Goal: Task Accomplishment & Management: Use online tool/utility

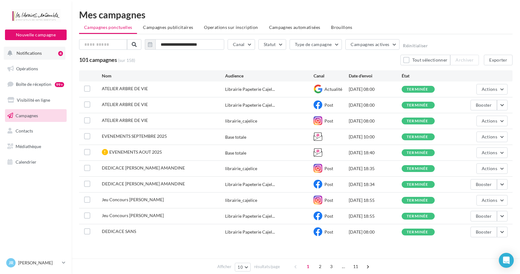
click at [34, 53] on span "Notifications" at bounding box center [29, 52] width 25 height 5
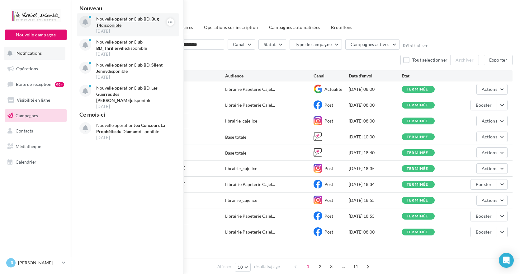
click at [105, 20] on p "Nouvelle opération Club BD_Bug T4 disponible" at bounding box center [132, 22] width 72 height 12
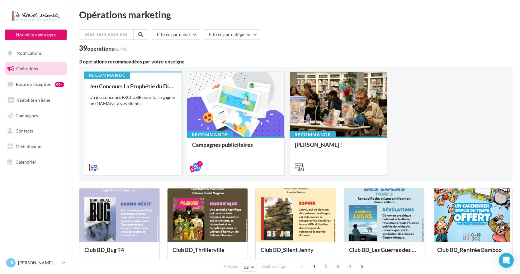
click at [129, 115] on div "Jeu Concours La Prophétie du Diamant Un jeu concours EXCLUSIF pour faire gagner…" at bounding box center [132, 126] width 87 height 87
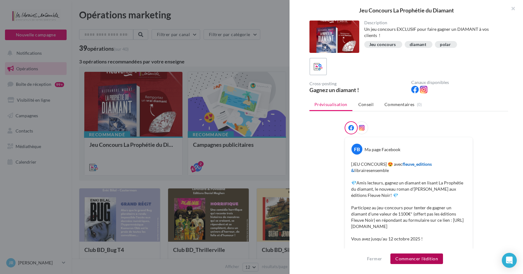
click at [430, 260] on button "Commencer l'édition" at bounding box center [416, 259] width 53 height 11
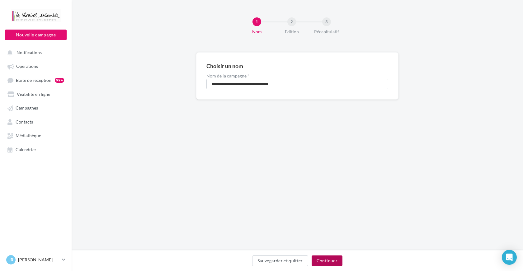
click at [334, 262] on button "Continuer" at bounding box center [327, 261] width 31 height 11
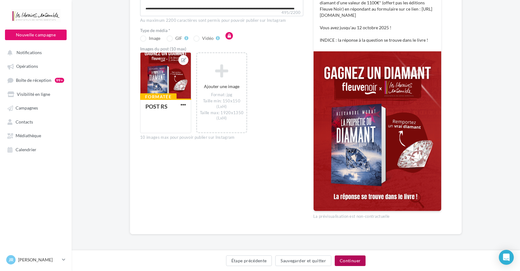
scroll to position [168, 0]
click at [347, 262] on button "Continuer" at bounding box center [350, 261] width 31 height 11
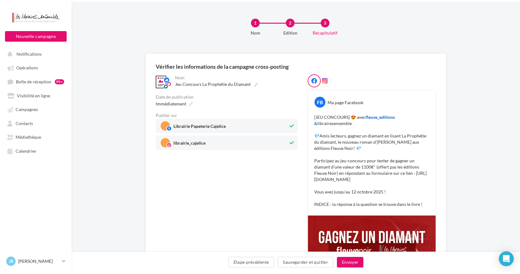
scroll to position [0, 0]
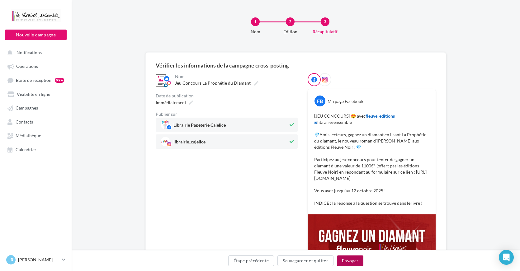
click at [348, 260] on button "Envoyer" at bounding box center [350, 261] width 26 height 11
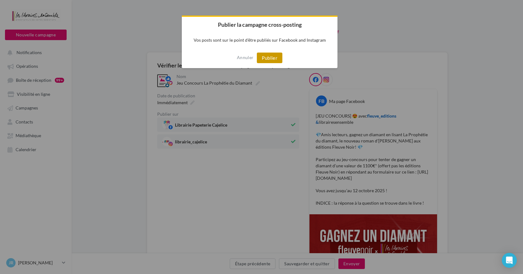
click at [275, 58] on button "Publier" at bounding box center [270, 58] width 26 height 11
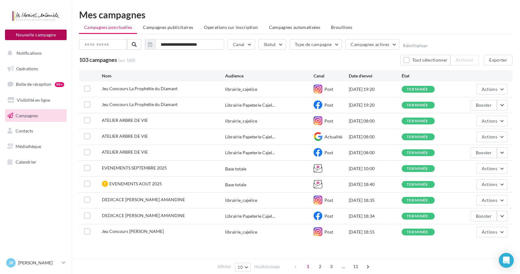
click at [44, 36] on button "Nouvelle campagne" at bounding box center [36, 35] width 62 height 11
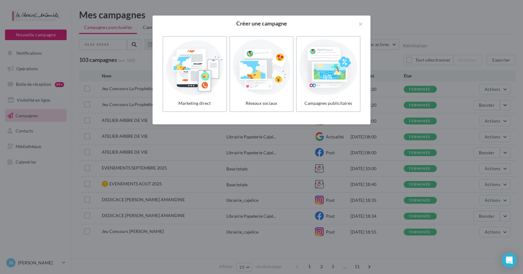
click at [46, 176] on div at bounding box center [261, 137] width 523 height 274
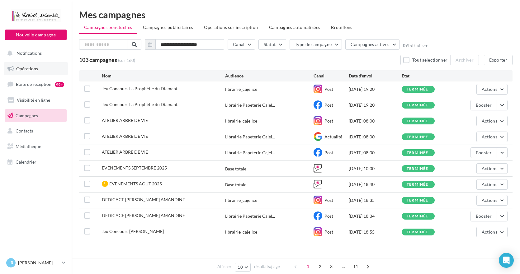
click at [29, 68] on span "Opérations" at bounding box center [27, 68] width 22 height 5
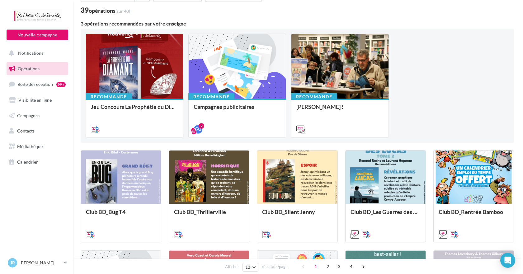
scroll to position [31, 0]
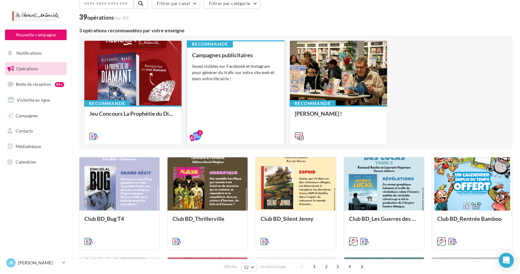
click at [229, 78] on div "Soyez visibles sur Facebook et Instagram pour générer du trafic sur votre site …" at bounding box center [235, 72] width 87 height 19
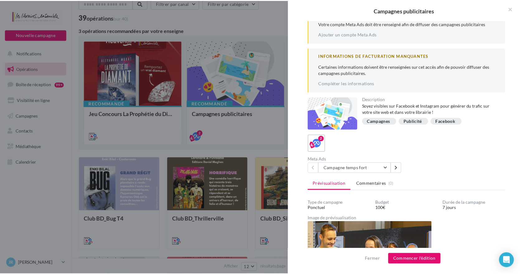
scroll to position [0, 0]
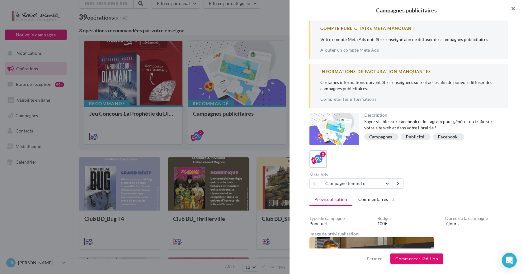
click at [514, 7] on button "button" at bounding box center [510, 9] width 25 height 19
